Goal: Information Seeking & Learning: Find specific page/section

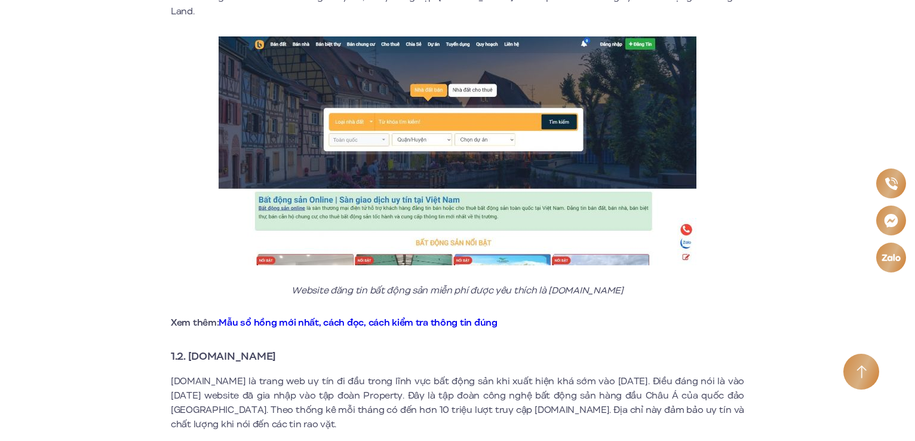
scroll to position [717, 0]
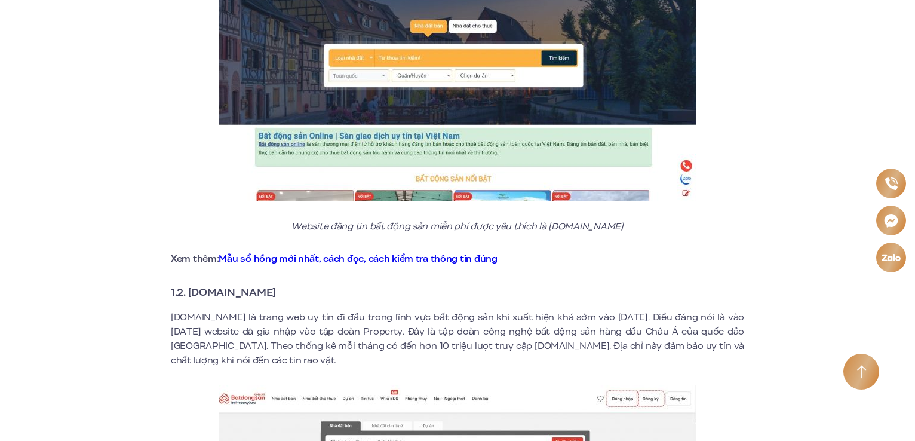
copy strong "[DOMAIN_NAME]"
drag, startPoint x: 298, startPoint y: 275, endPoint x: 191, endPoint y: 274, distance: 107.0
click at [191, 284] on h3 "1.2. [DOMAIN_NAME]" at bounding box center [458, 292] width 574 height 17
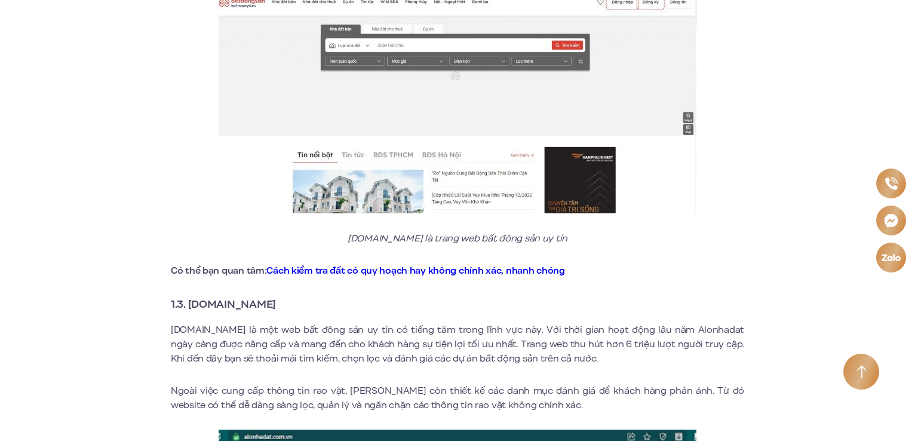
scroll to position [1135, 0]
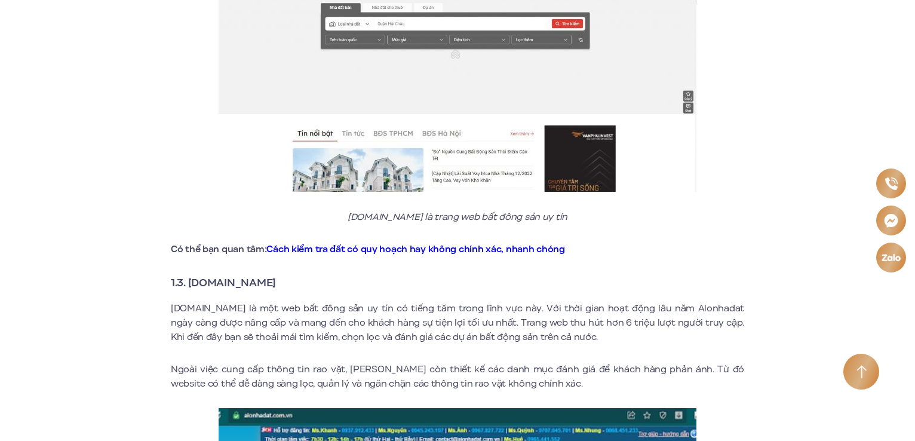
drag, startPoint x: 325, startPoint y: 260, endPoint x: 189, endPoint y: 265, distance: 136.3
click at [189, 274] on h3 "1.3. [DOMAIN_NAME]" at bounding box center [458, 282] width 574 height 17
copy strong "[DOMAIN_NAME]"
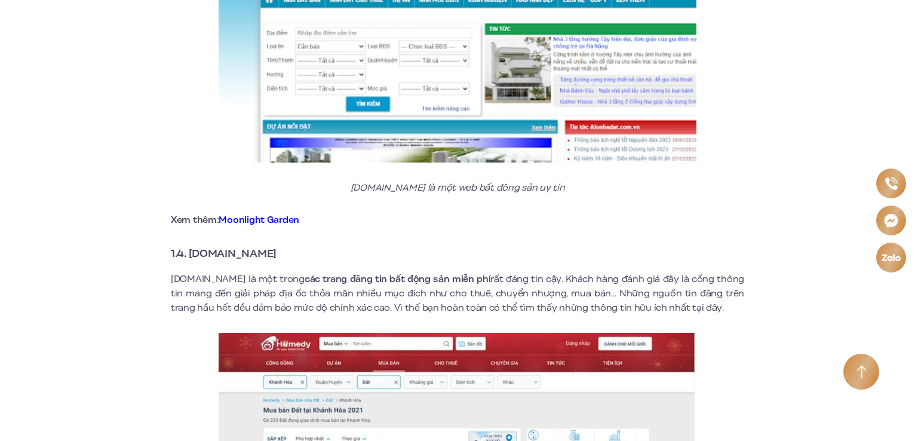
scroll to position [1673, 0]
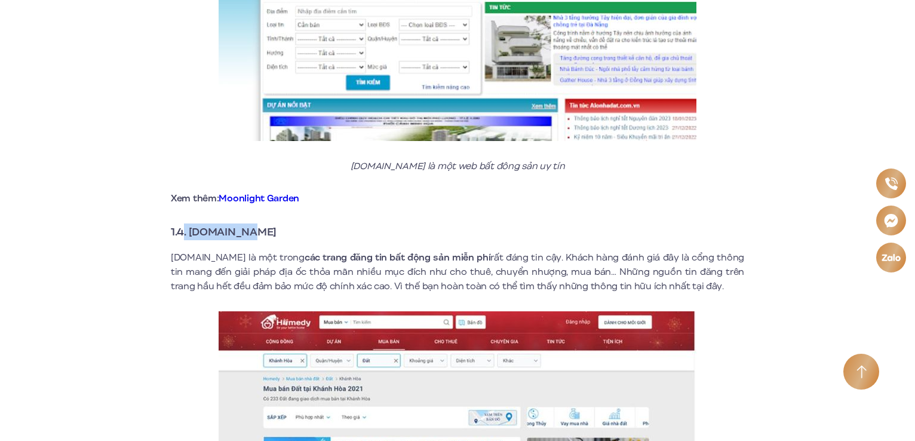
drag, startPoint x: 266, startPoint y: 219, endPoint x: 184, endPoint y: 218, distance: 82.4
click at [184, 223] on h3 "1.4. [DOMAIN_NAME]" at bounding box center [458, 231] width 574 height 17
copy strong ". [DOMAIN_NAME]"
drag, startPoint x: 201, startPoint y: 208, endPoint x: 196, endPoint y: 215, distance: 9.0
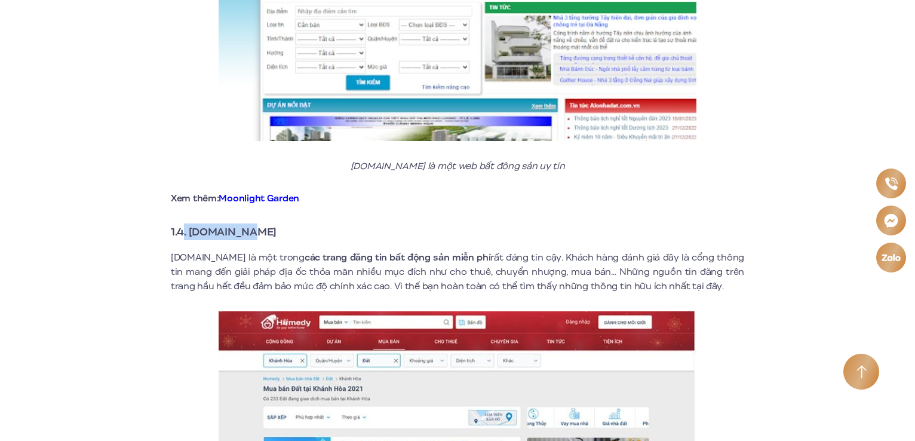
click at [194, 224] on strong "1.4. [DOMAIN_NAME]" at bounding box center [224, 232] width 106 height 16
drag, startPoint x: 189, startPoint y: 216, endPoint x: 265, endPoint y: 218, distance: 75.3
click at [265, 223] on h3 "1.4. [DOMAIN_NAME]" at bounding box center [458, 231] width 574 height 17
copy strong "[DOMAIN_NAME]"
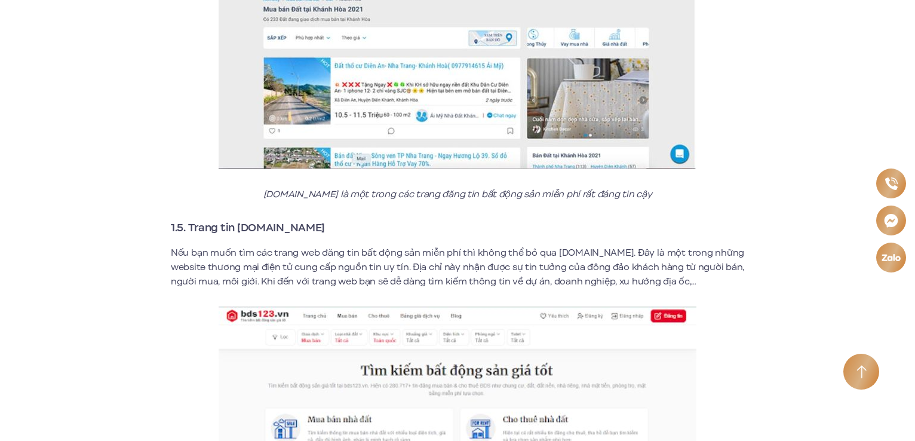
scroll to position [2151, 0]
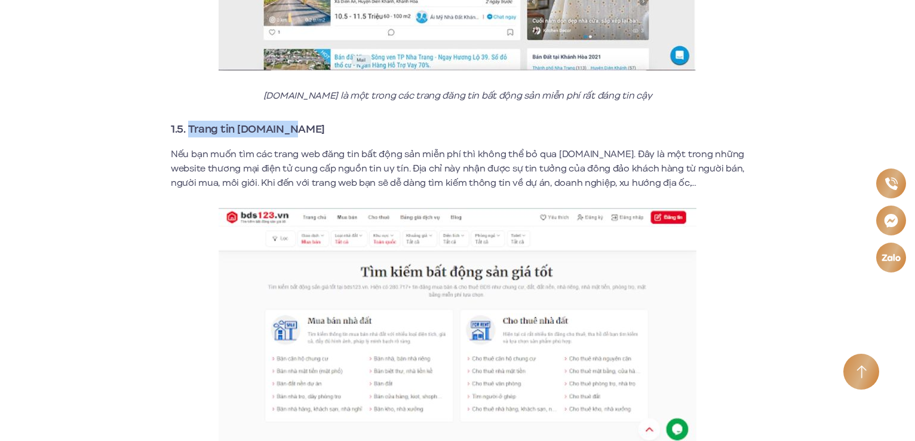
drag, startPoint x: 295, startPoint y: 115, endPoint x: 189, endPoint y: 113, distance: 105.8
click at [189, 121] on h3 "1.5. Trang tin [DOMAIN_NAME]" at bounding box center [458, 129] width 574 height 17
copy strong "Trang tin [DOMAIN_NAME]"
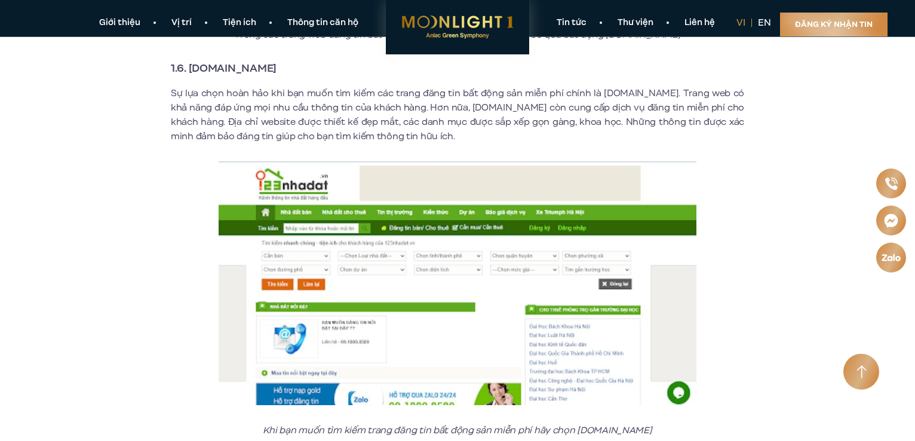
scroll to position [2509, 0]
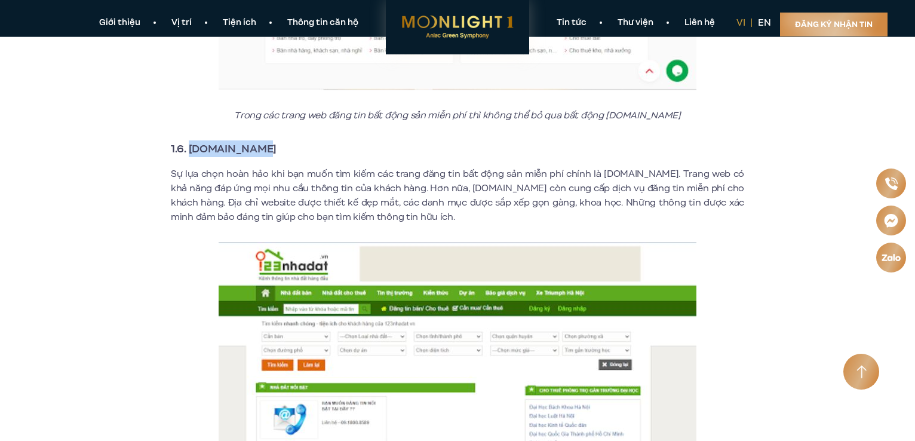
drag, startPoint x: 269, startPoint y: 129, endPoint x: 188, endPoint y: 128, distance: 81.3
click at [188, 140] on h3 "1.6. [DOMAIN_NAME]" at bounding box center [458, 148] width 574 height 17
copy strong "[DOMAIN_NAME]"
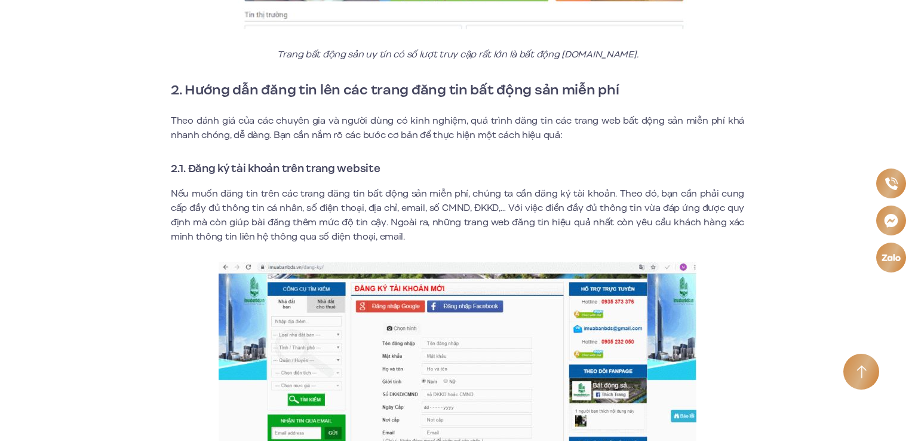
scroll to position [4720, 0]
